Goal: Use online tool/utility: Utilize a website feature to perform a specific function

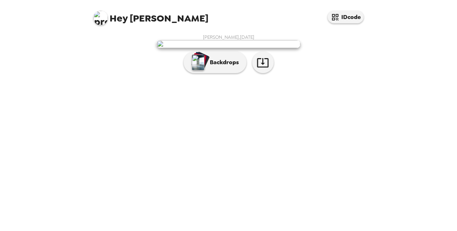
scroll to position [28, 0]
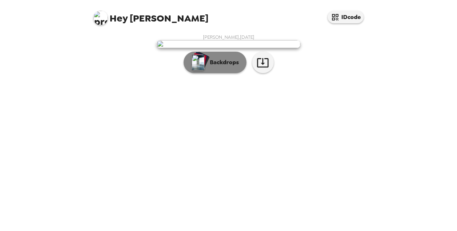
click at [226, 73] on button "Backdrops" at bounding box center [215, 63] width 63 height 22
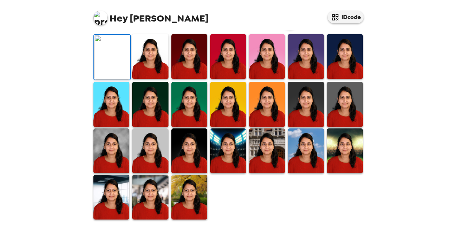
scroll to position [204, 0]
click at [228, 170] on img at bounding box center [228, 151] width 36 height 45
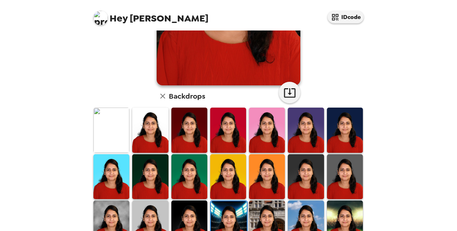
scroll to position [204, 0]
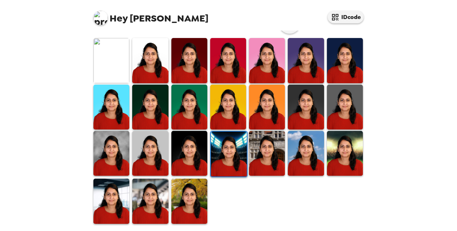
click at [182, 209] on img at bounding box center [189, 201] width 36 height 45
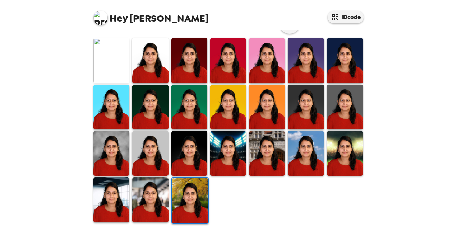
click at [119, 68] on img at bounding box center [111, 60] width 36 height 45
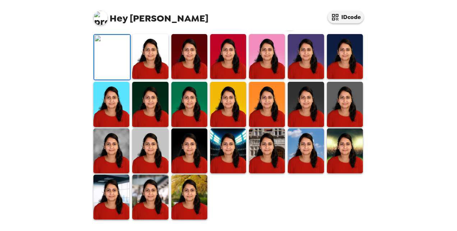
scroll to position [204, 0]
click at [236, 163] on img at bounding box center [228, 151] width 36 height 45
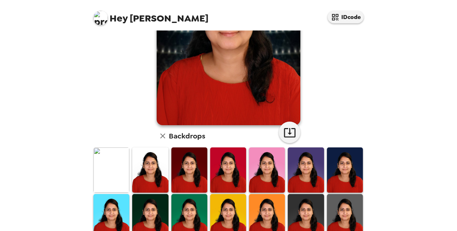
scroll to position [94, 0]
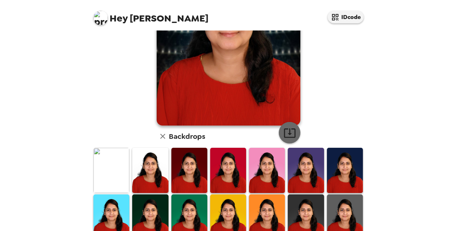
click at [287, 132] on icon "button" at bounding box center [289, 133] width 11 height 9
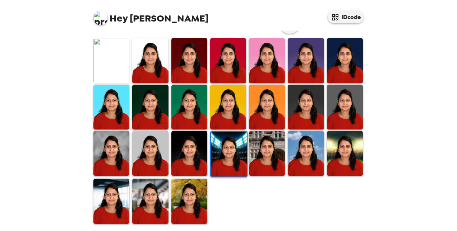
click at [331, 164] on img at bounding box center [345, 153] width 36 height 45
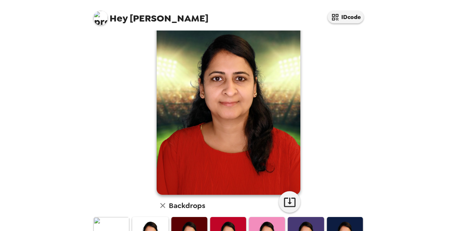
scroll to position [25, 0]
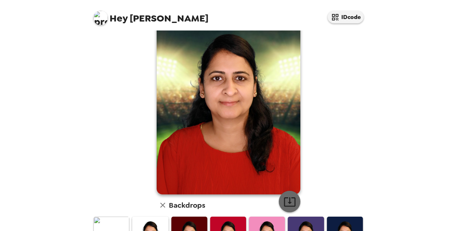
click at [288, 198] on icon "button" at bounding box center [289, 202] width 13 height 13
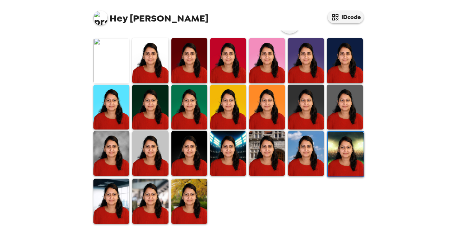
click at [191, 194] on img at bounding box center [189, 201] width 36 height 45
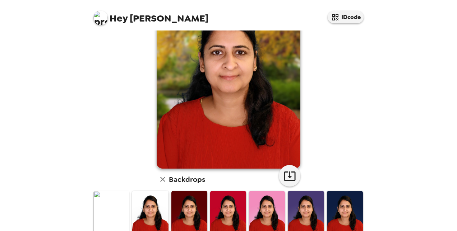
scroll to position [61, 0]
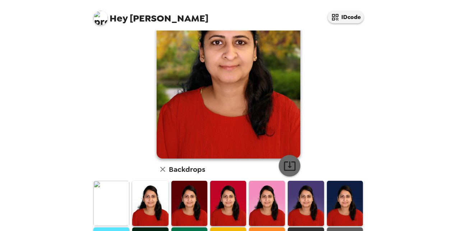
click at [291, 169] on icon "button" at bounding box center [289, 166] width 13 height 13
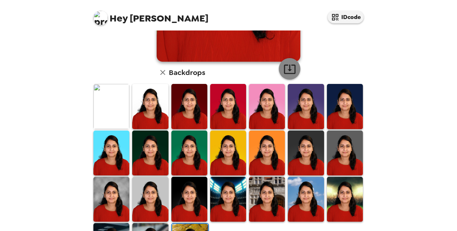
scroll to position [204, 0]
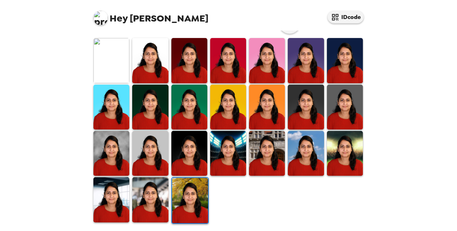
click at [236, 63] on img at bounding box center [228, 60] width 36 height 45
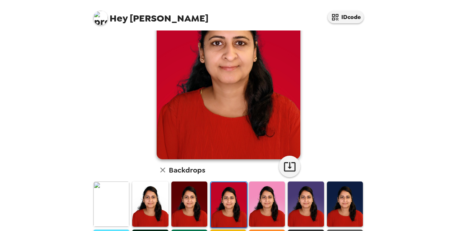
scroll to position [61, 0]
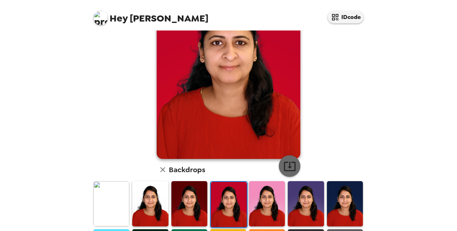
click at [284, 166] on icon "button" at bounding box center [289, 166] width 13 height 13
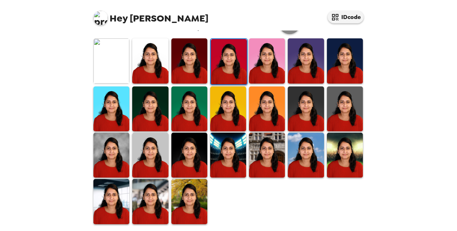
scroll to position [204, 0]
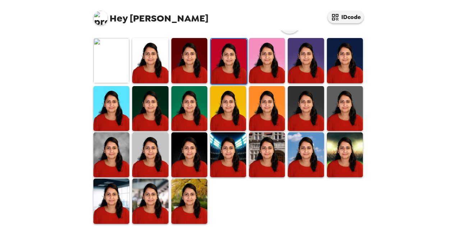
click at [259, 153] on img at bounding box center [267, 155] width 36 height 45
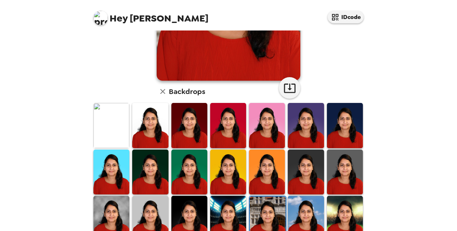
scroll to position [139, 0]
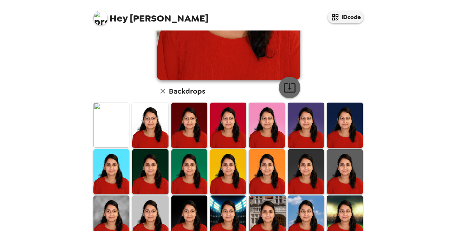
click at [288, 90] on icon "button" at bounding box center [289, 88] width 13 height 13
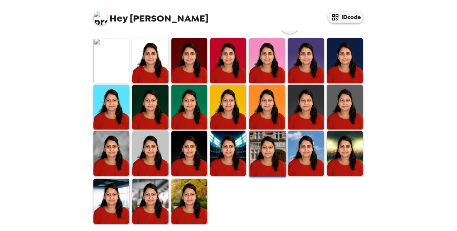
click at [105, 199] on img at bounding box center [111, 201] width 36 height 45
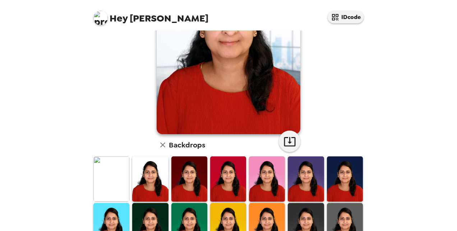
scroll to position [0, 0]
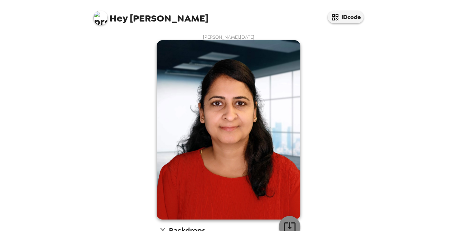
click at [290, 223] on icon "button" at bounding box center [289, 227] width 11 height 9
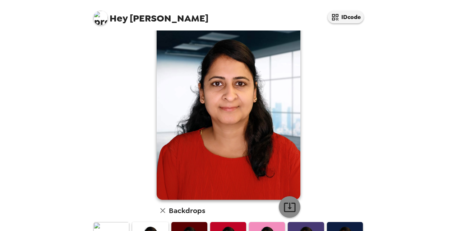
scroll to position [204, 0]
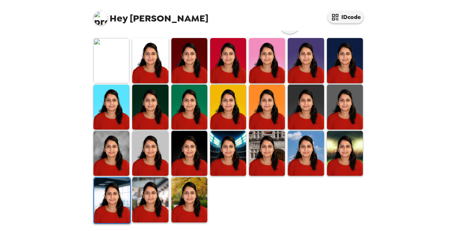
click at [144, 206] on img at bounding box center [150, 199] width 36 height 45
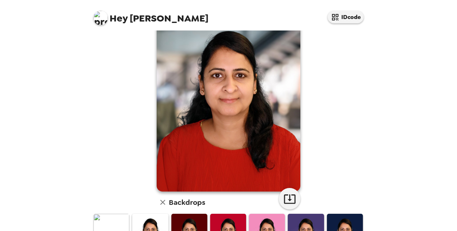
scroll to position [0, 0]
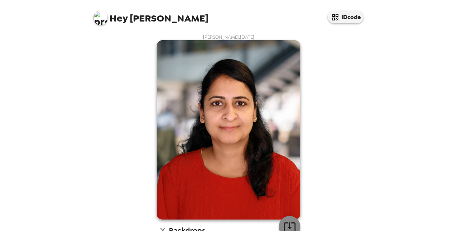
click at [290, 225] on icon "button" at bounding box center [289, 227] width 13 height 13
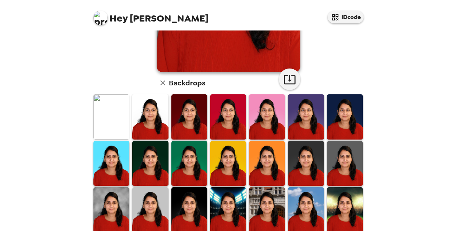
scroll to position [161, 0]
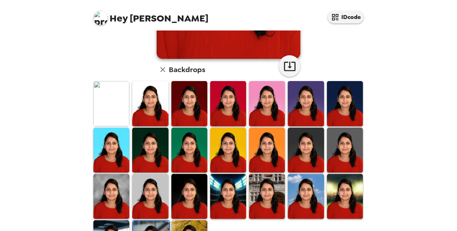
click at [120, 101] on img at bounding box center [111, 103] width 36 height 45
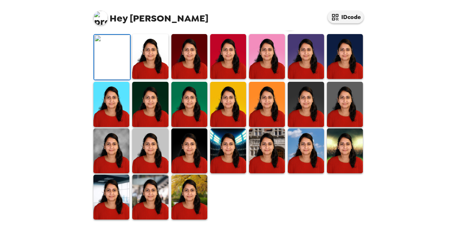
scroll to position [0, 0]
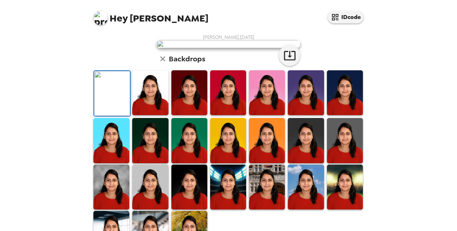
click at [285, 48] on img at bounding box center [229, 44] width 144 height 8
click at [289, 62] on icon "button" at bounding box center [289, 55] width 13 height 13
